Goal: Information Seeking & Learning: Learn about a topic

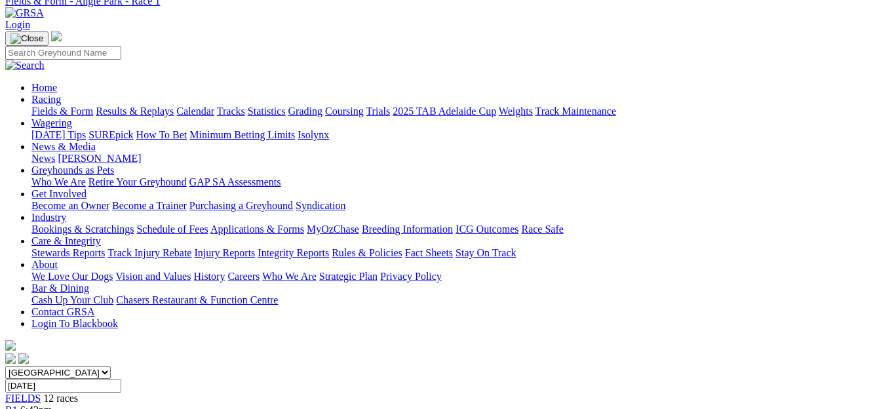
scroll to position [87, 0]
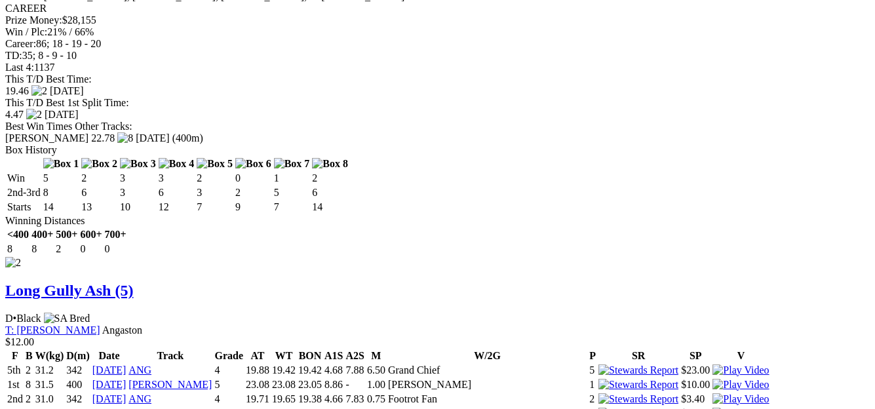
scroll to position [1784, 0]
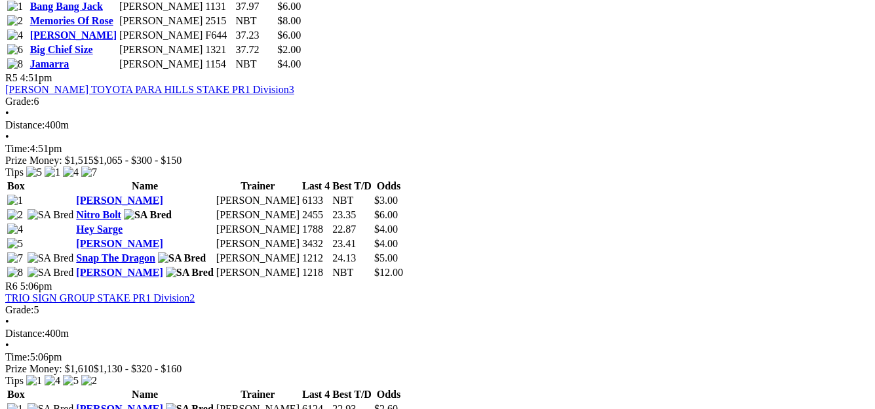
scroll to position [1382, 0]
